Goal: Find specific page/section: Find specific page/section

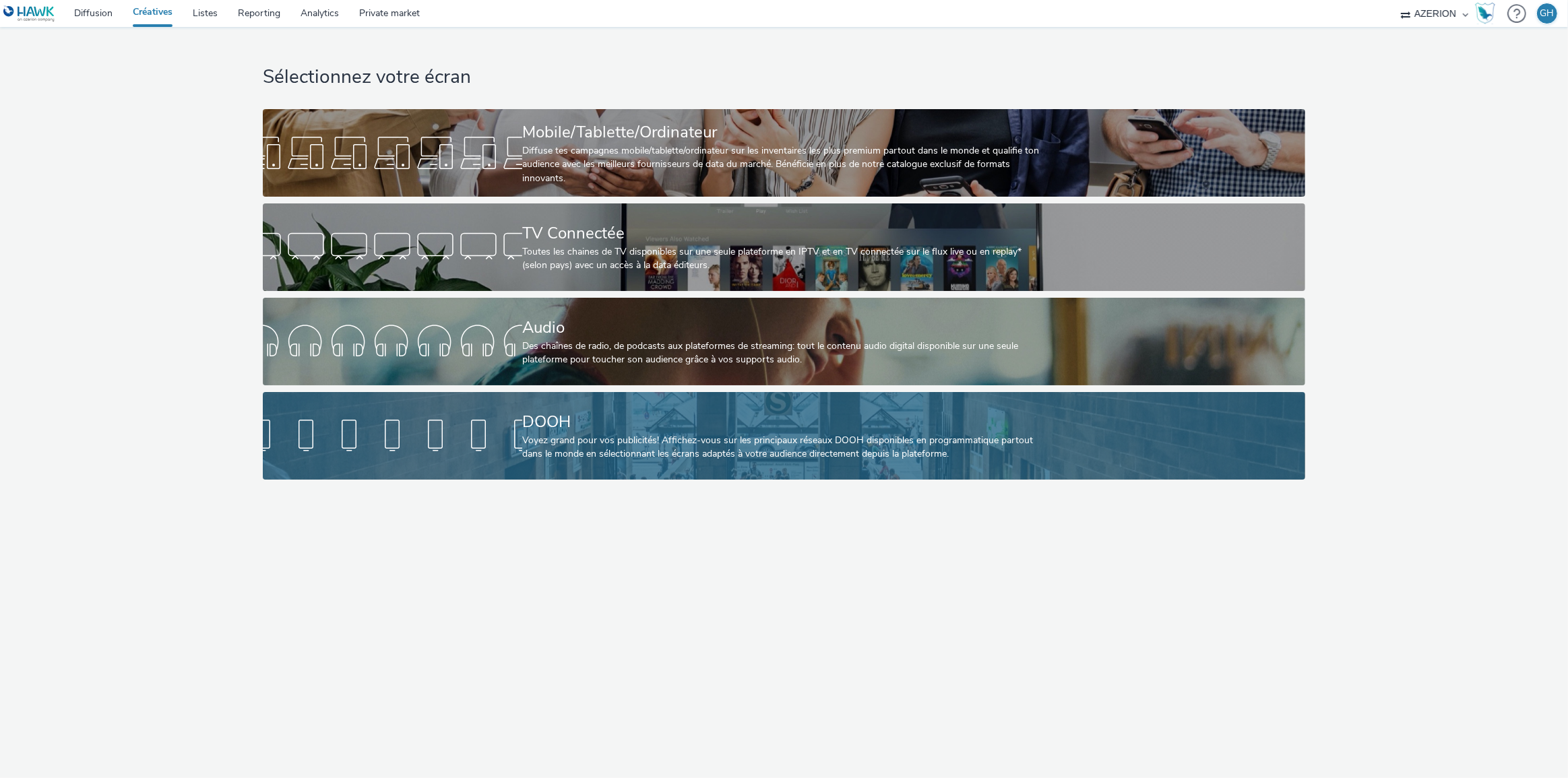
click at [557, 437] on div "Voyez grand pour vos publicités! Affichez-vous sur les principaux réseaux DOOH …" at bounding box center [781, 448] width 518 height 27
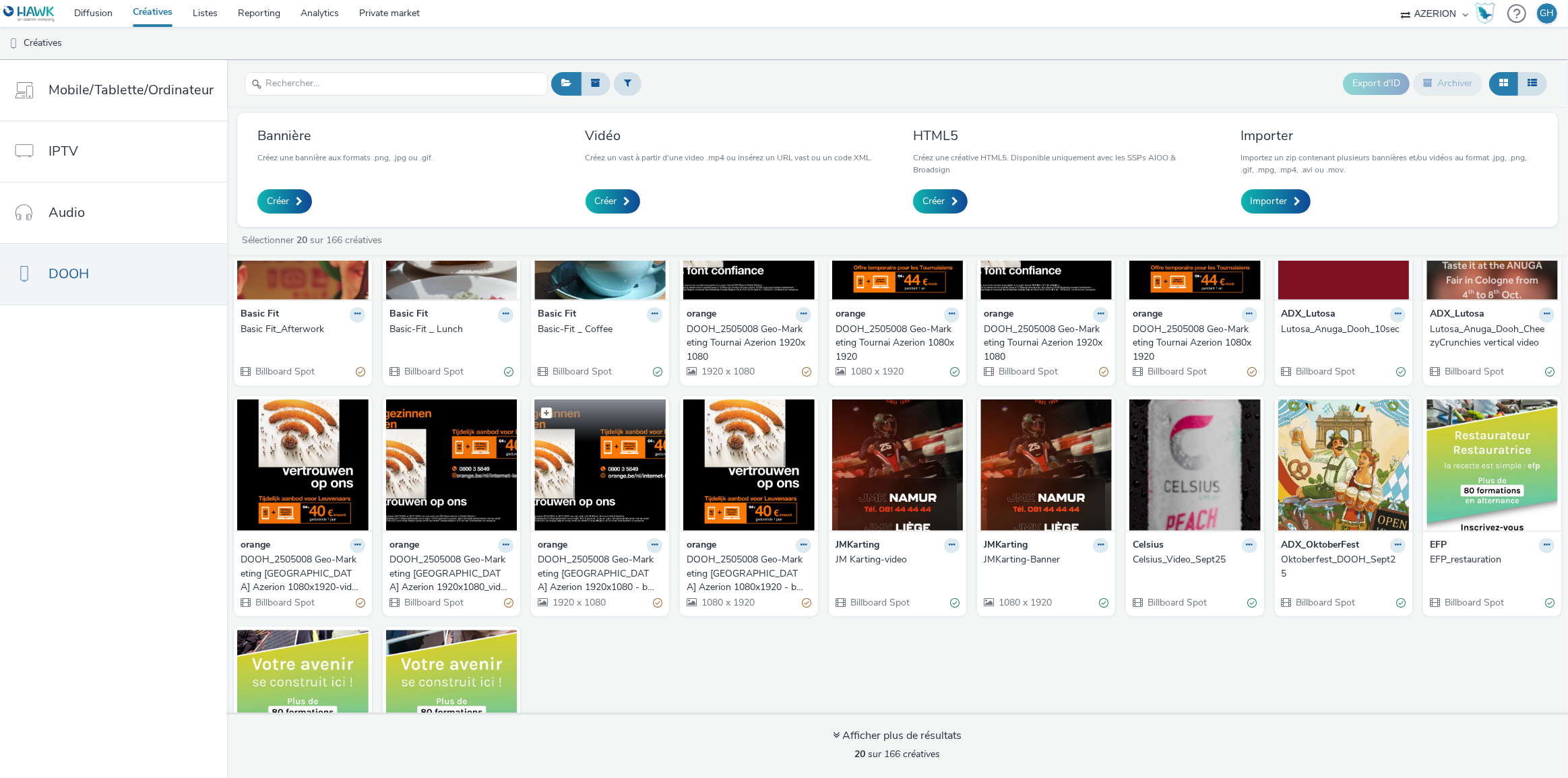
scroll to position [113, 0]
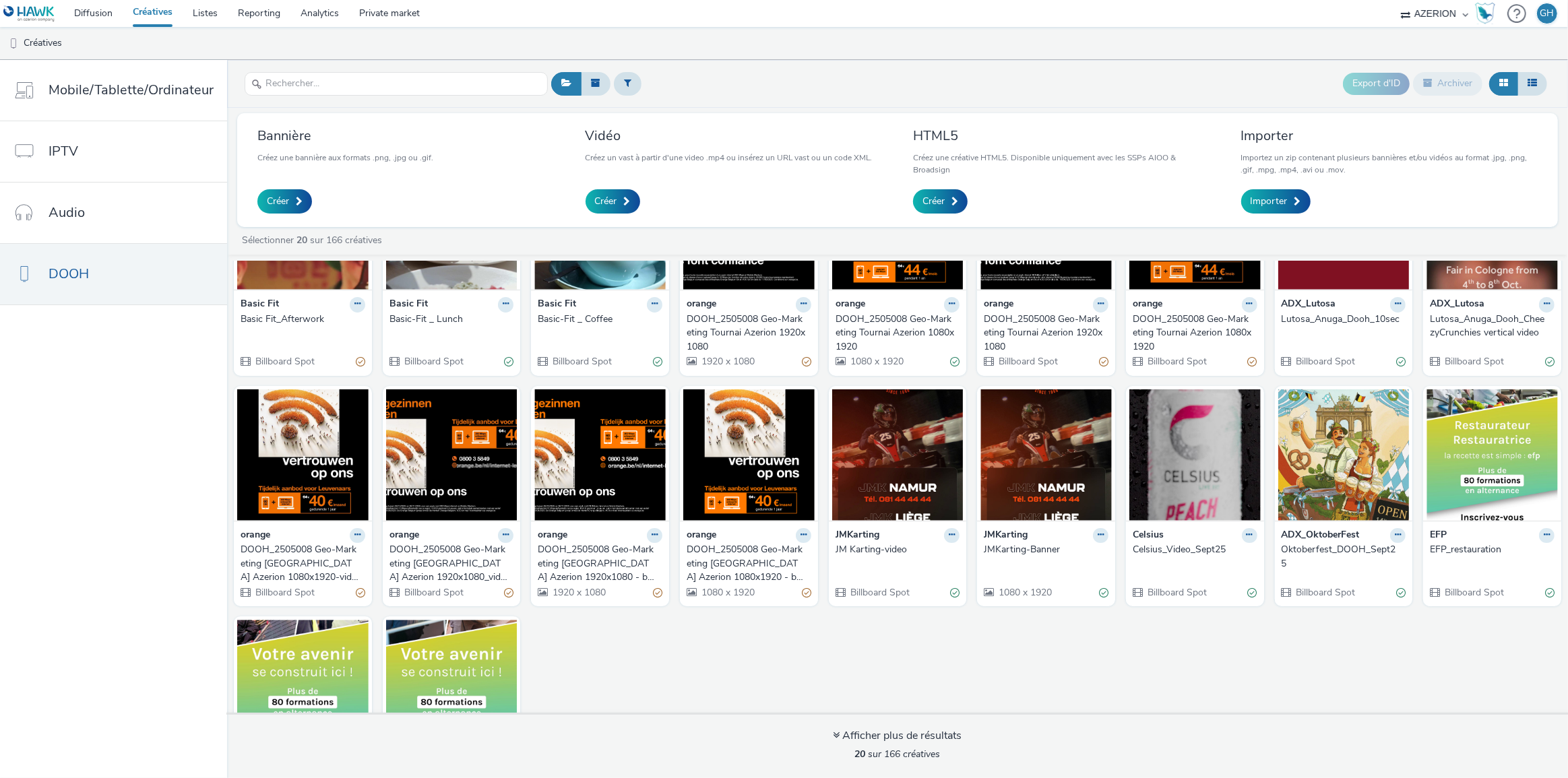
click at [311, 545] on div "DOOH_2505008 Geo-Marketing [GEOGRAPHIC_DATA] Azerion 1080x1920-video" at bounding box center [300, 564] width 119 height 41
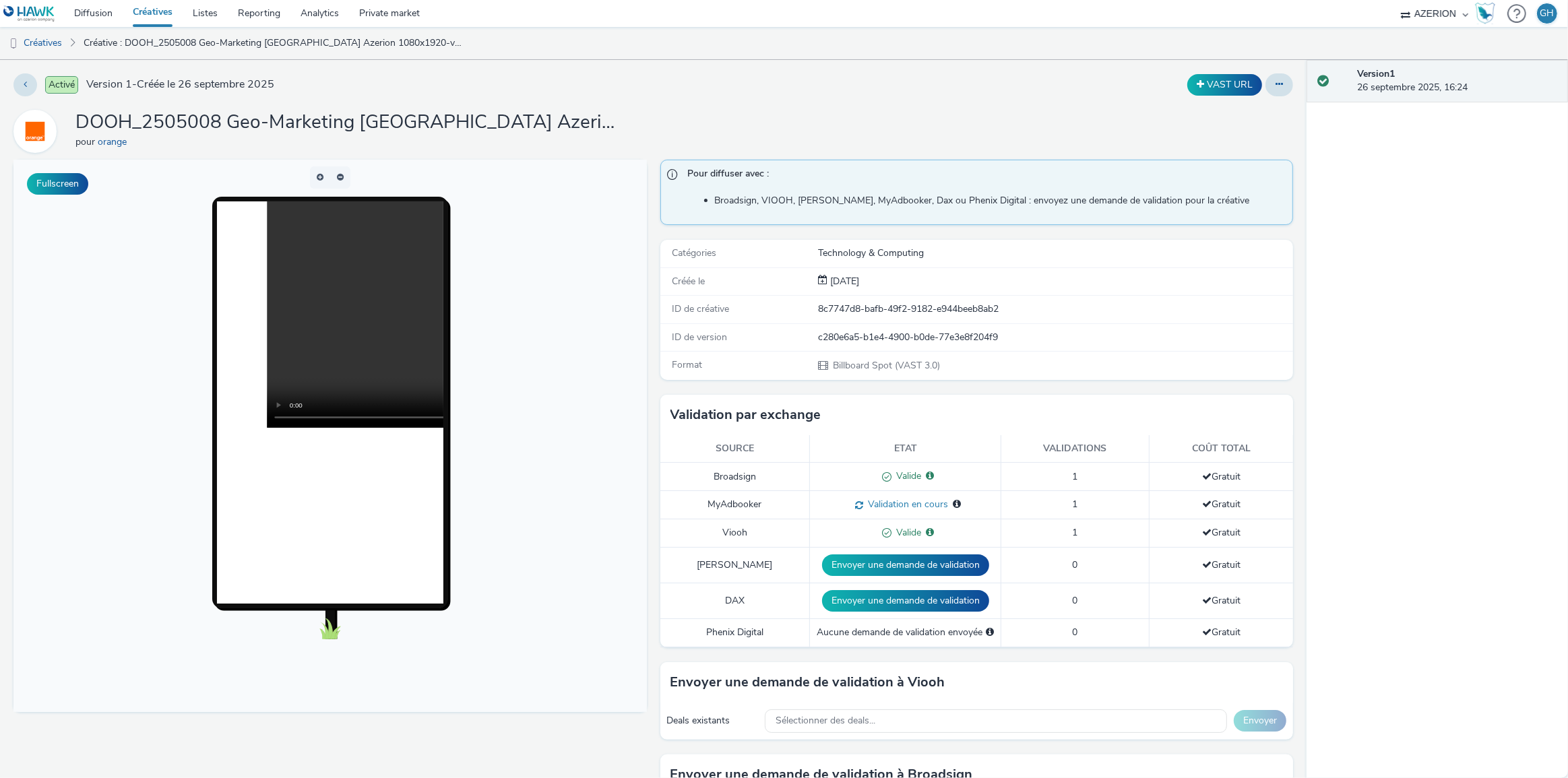
click at [736, 470] on td "Broadsign" at bounding box center [735, 476] width 150 height 28
click at [22, 85] on button at bounding box center [26, 85] width 24 height 23
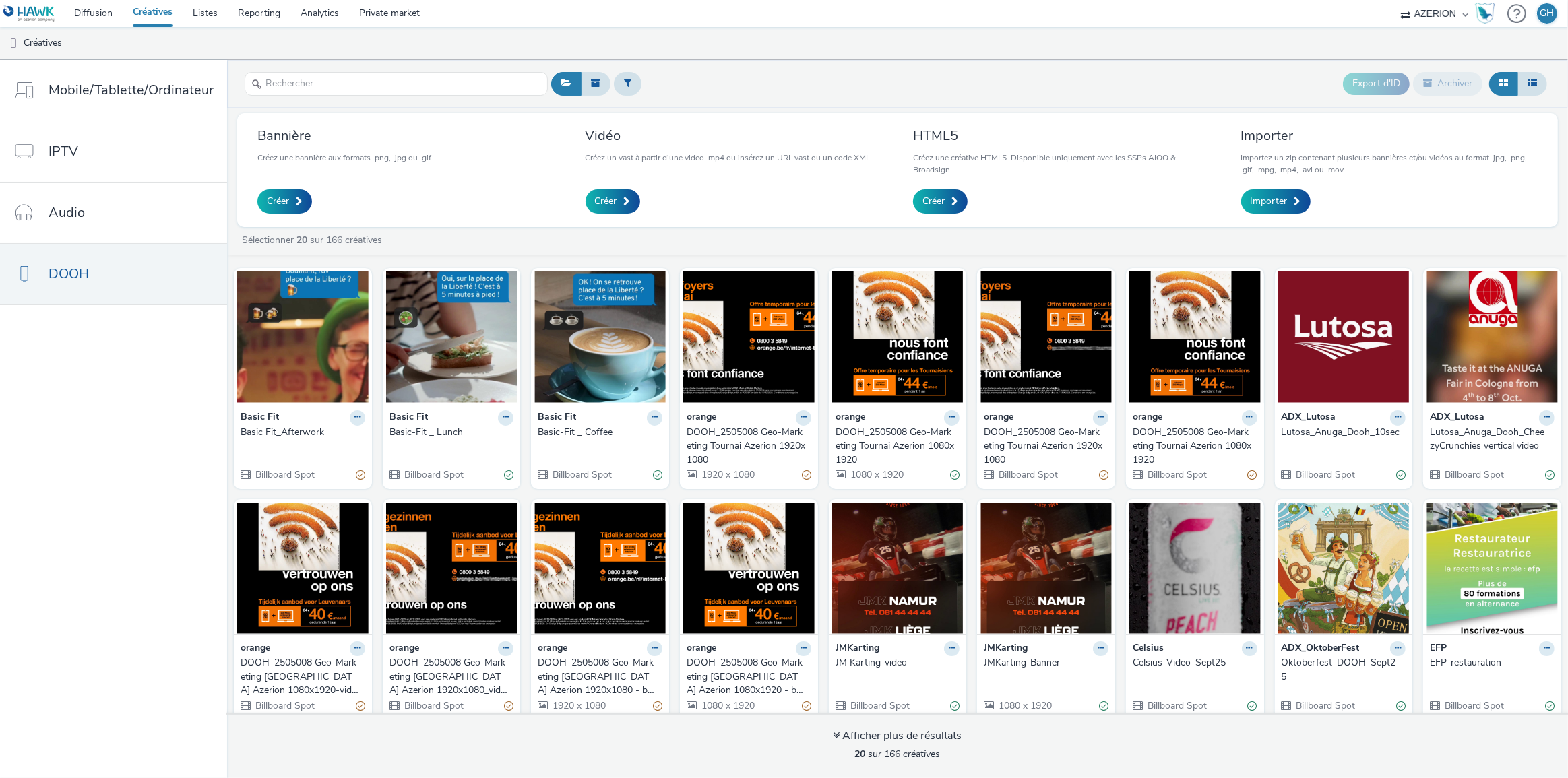
click at [434, 678] on div "DOOH_2505008 Geo-Marketing [GEOGRAPHIC_DATA] Azerion 1920x1080_video" at bounding box center [449, 677] width 119 height 41
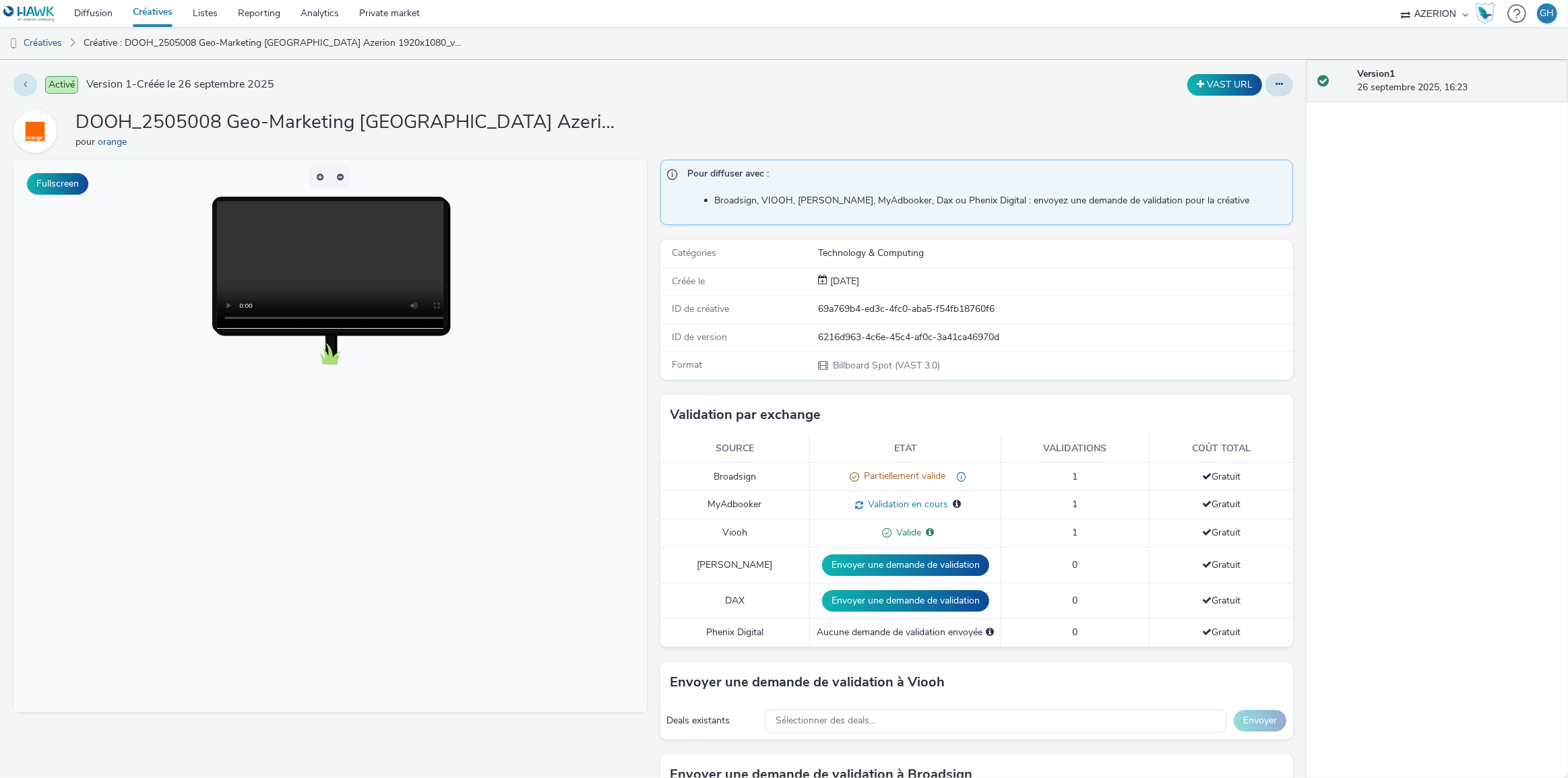
click at [24, 81] on icon at bounding box center [26, 84] width 3 height 9
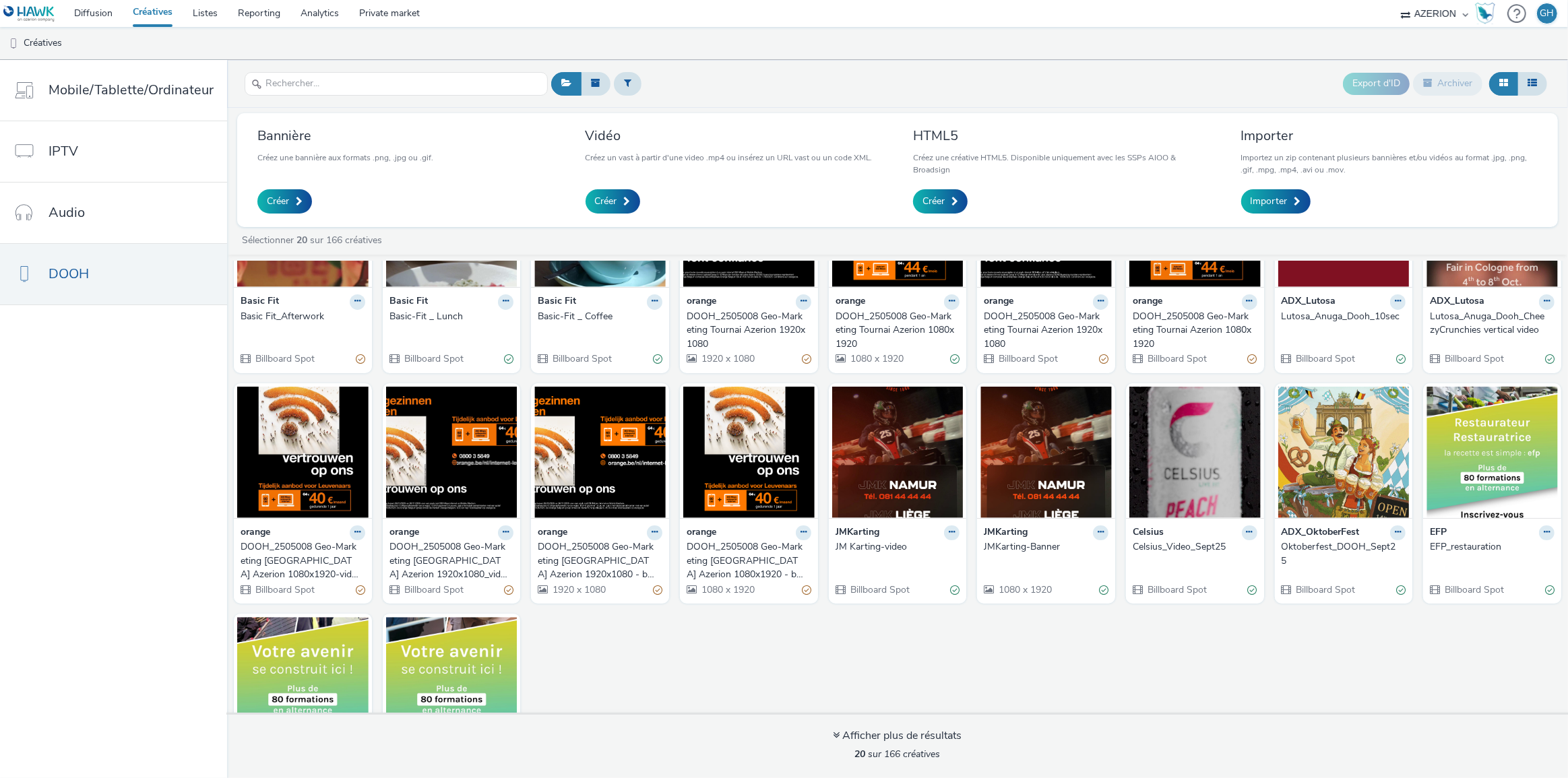
scroll to position [117, 0]
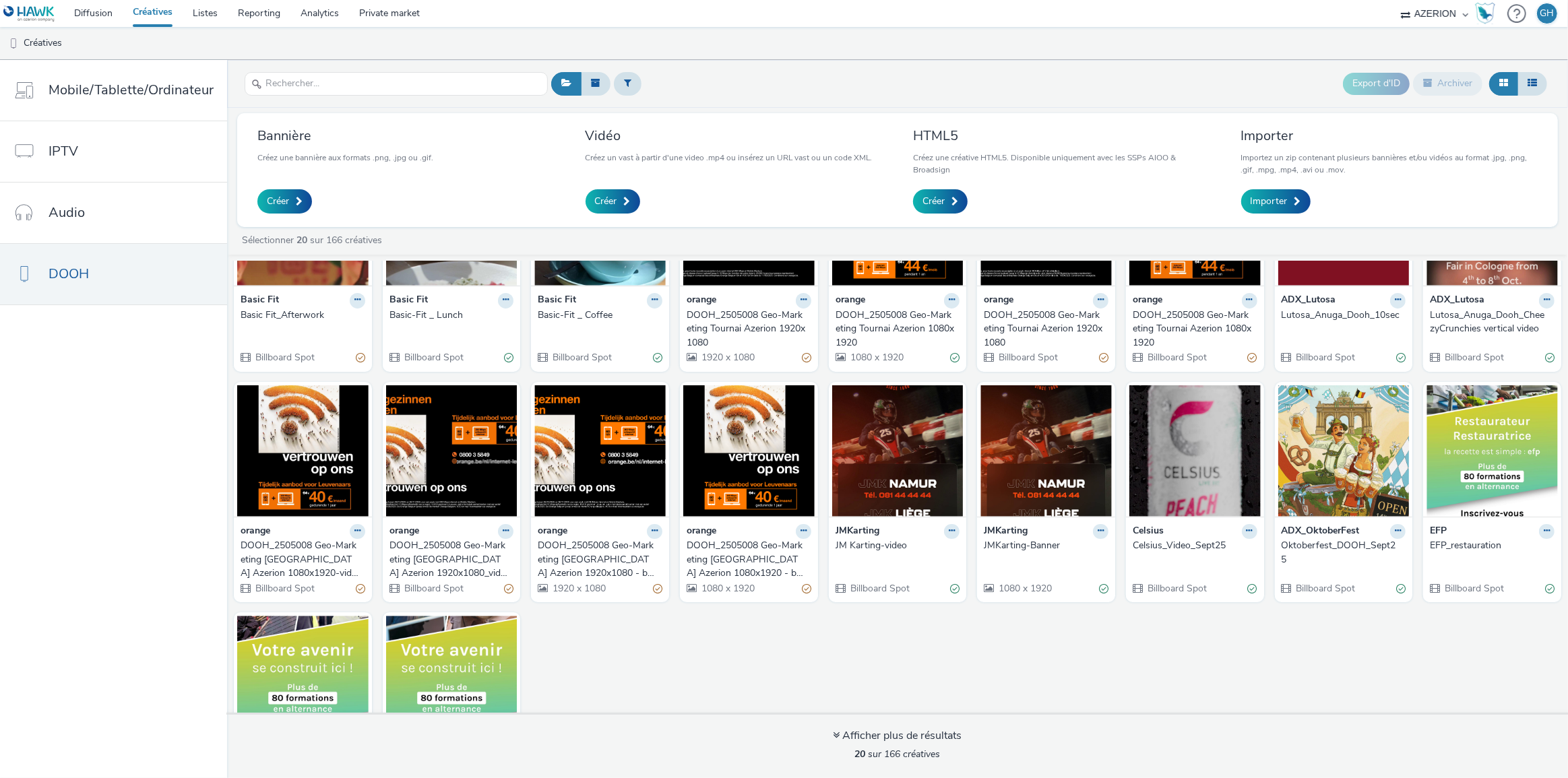
click at [606, 546] on div "DOOH_2505008 Geo-Marketing [GEOGRAPHIC_DATA] Azerion 1920x1080 - banner" at bounding box center [597, 560] width 119 height 41
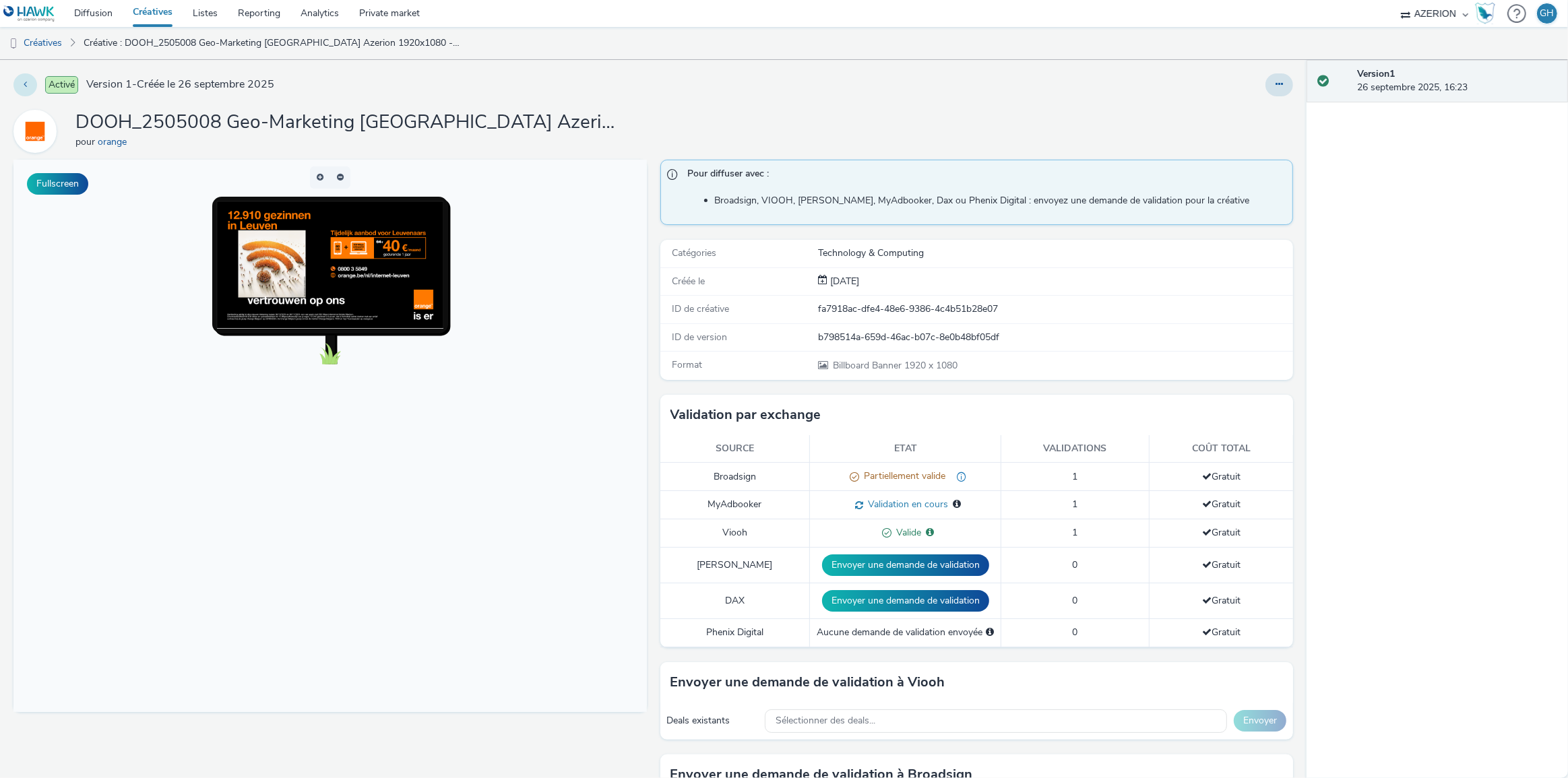
click at [28, 81] on button at bounding box center [26, 85] width 24 height 23
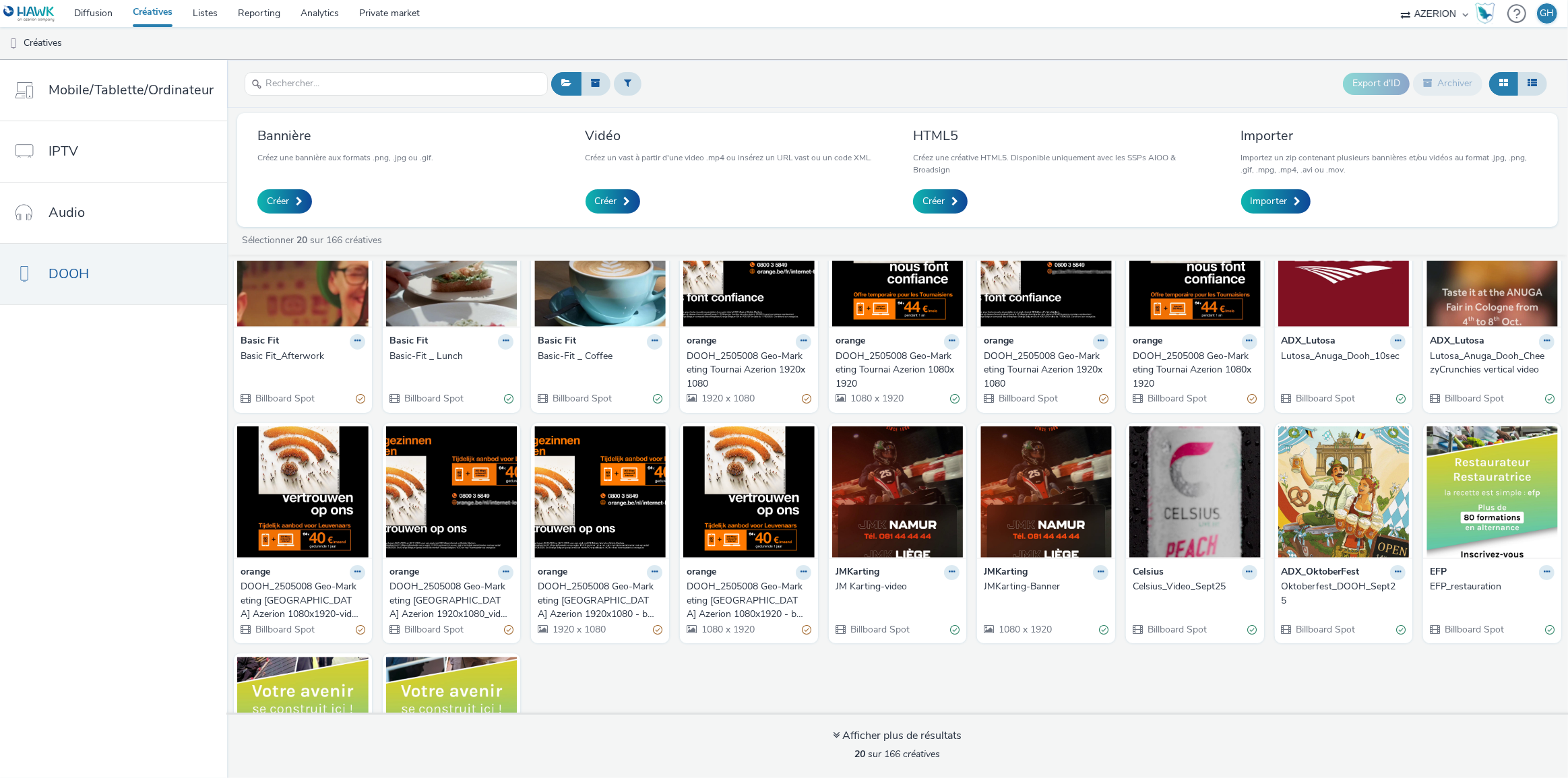
scroll to position [94, 0]
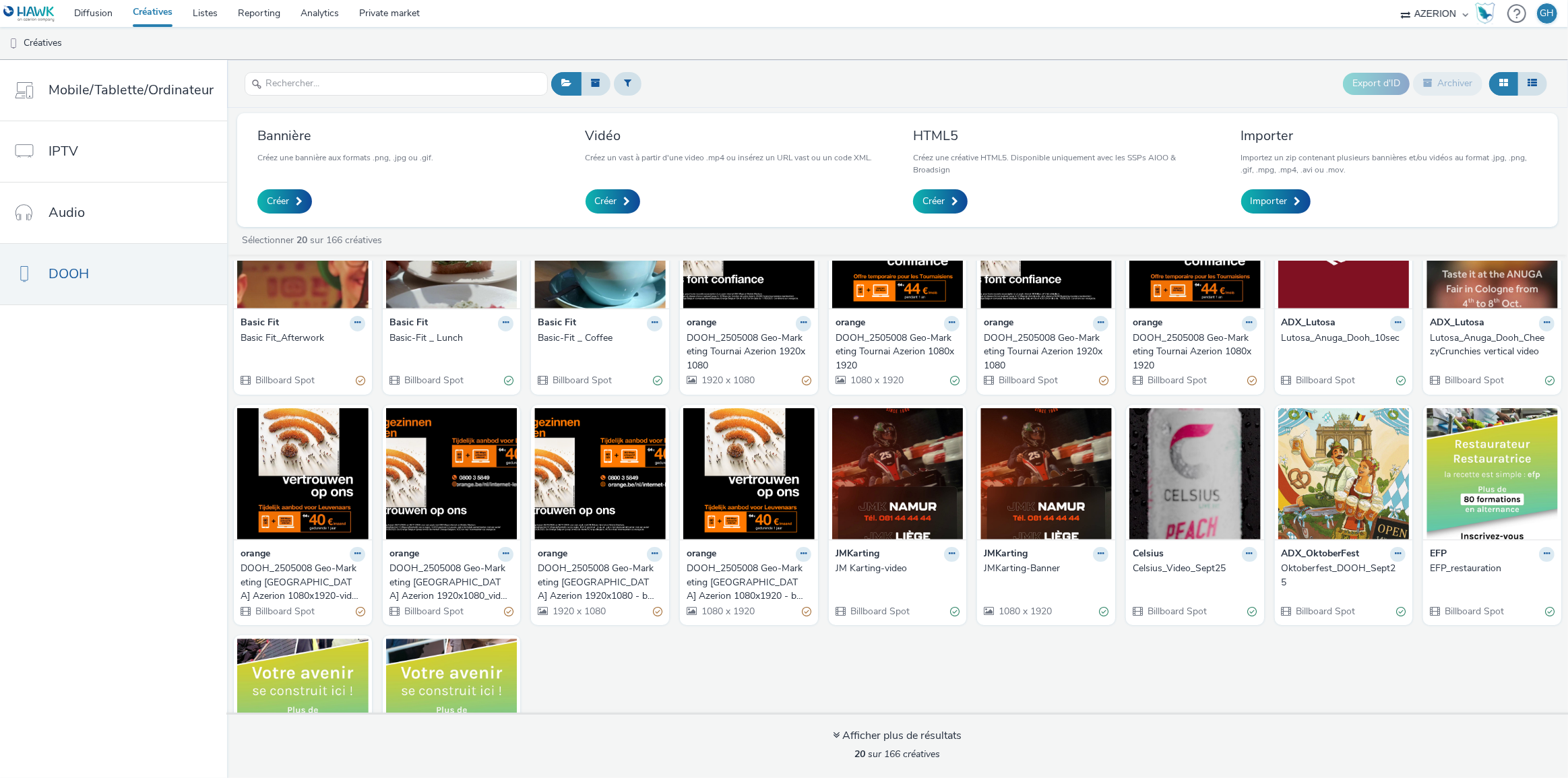
click at [715, 567] on div "DOOH_2505008 Geo-Marketing [GEOGRAPHIC_DATA] Azerion 1080x1920 - banner" at bounding box center [745, 583] width 119 height 41
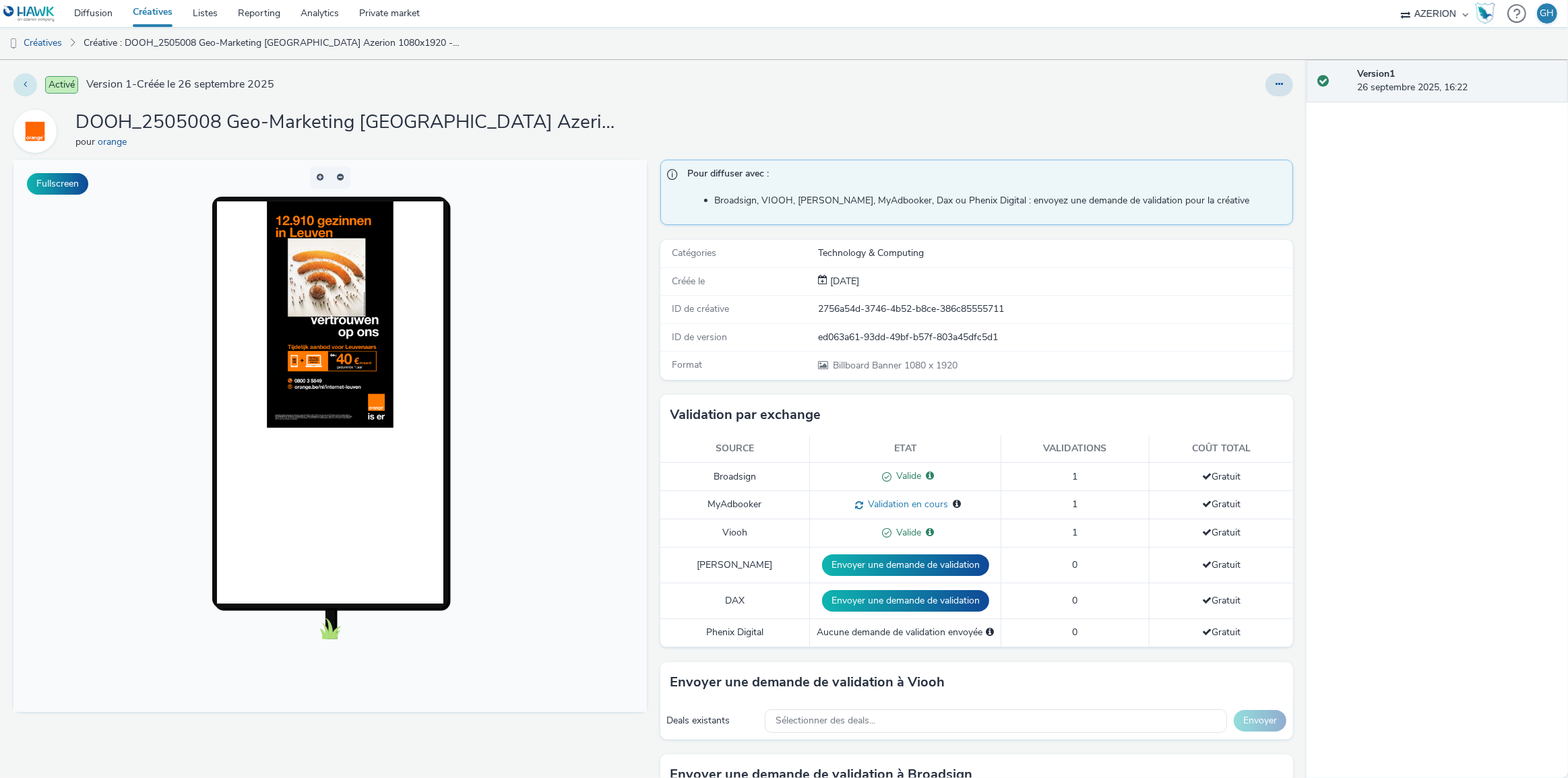
click at [28, 88] on button at bounding box center [26, 85] width 24 height 23
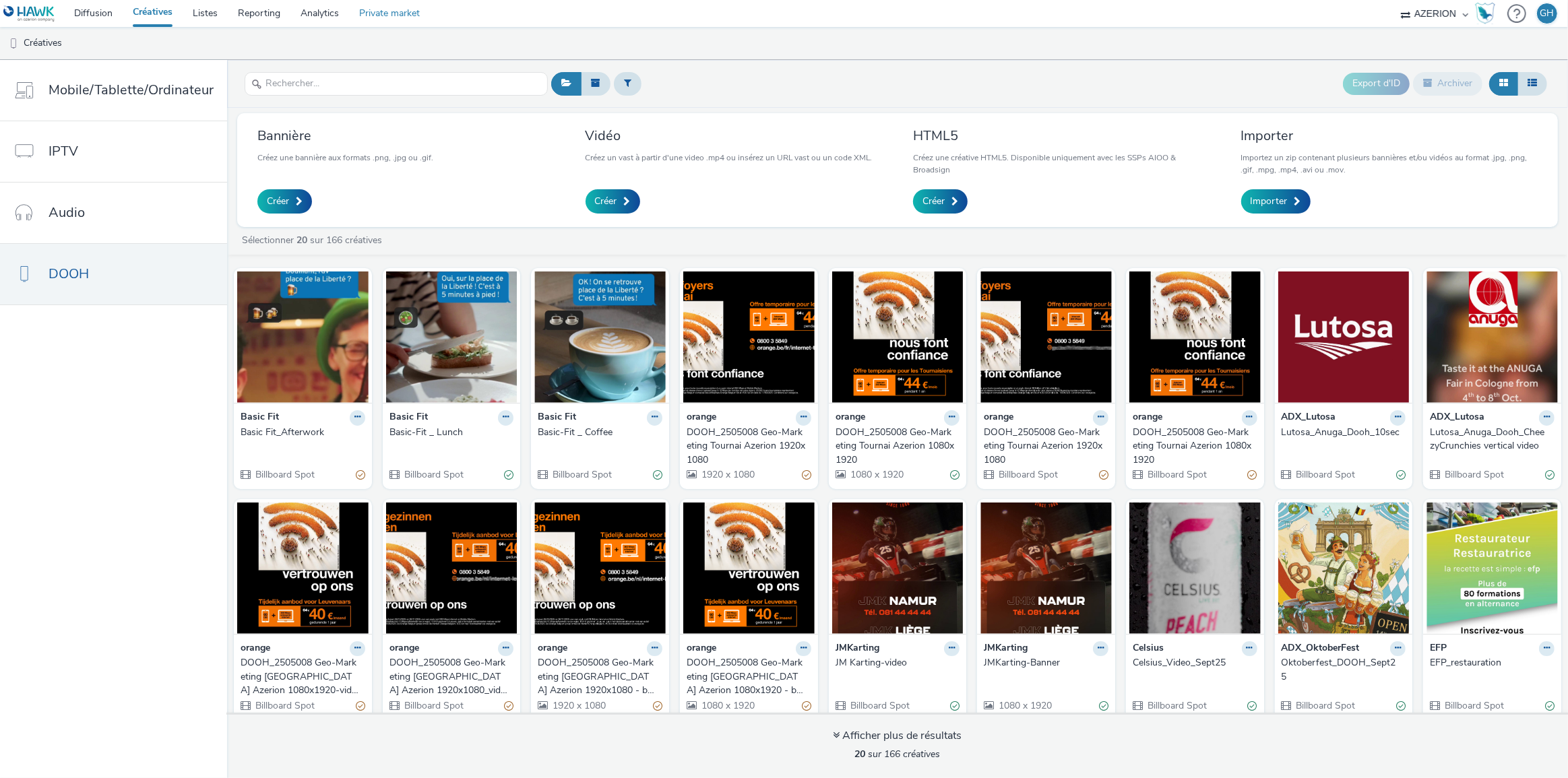
click at [404, 11] on link "Private market" at bounding box center [389, 13] width 81 height 27
